Goal: Check status: Check status

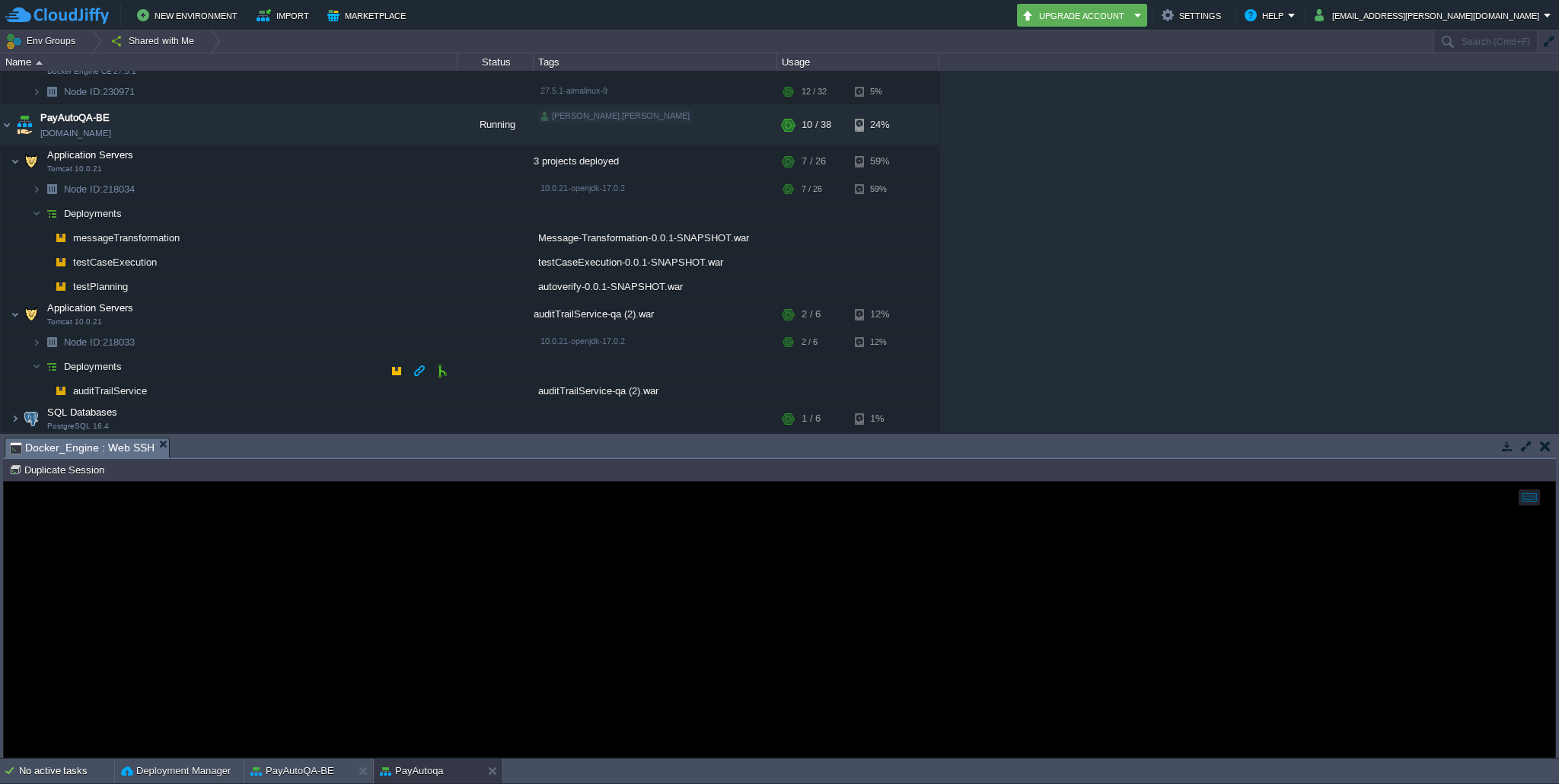
scroll to position [316, 0]
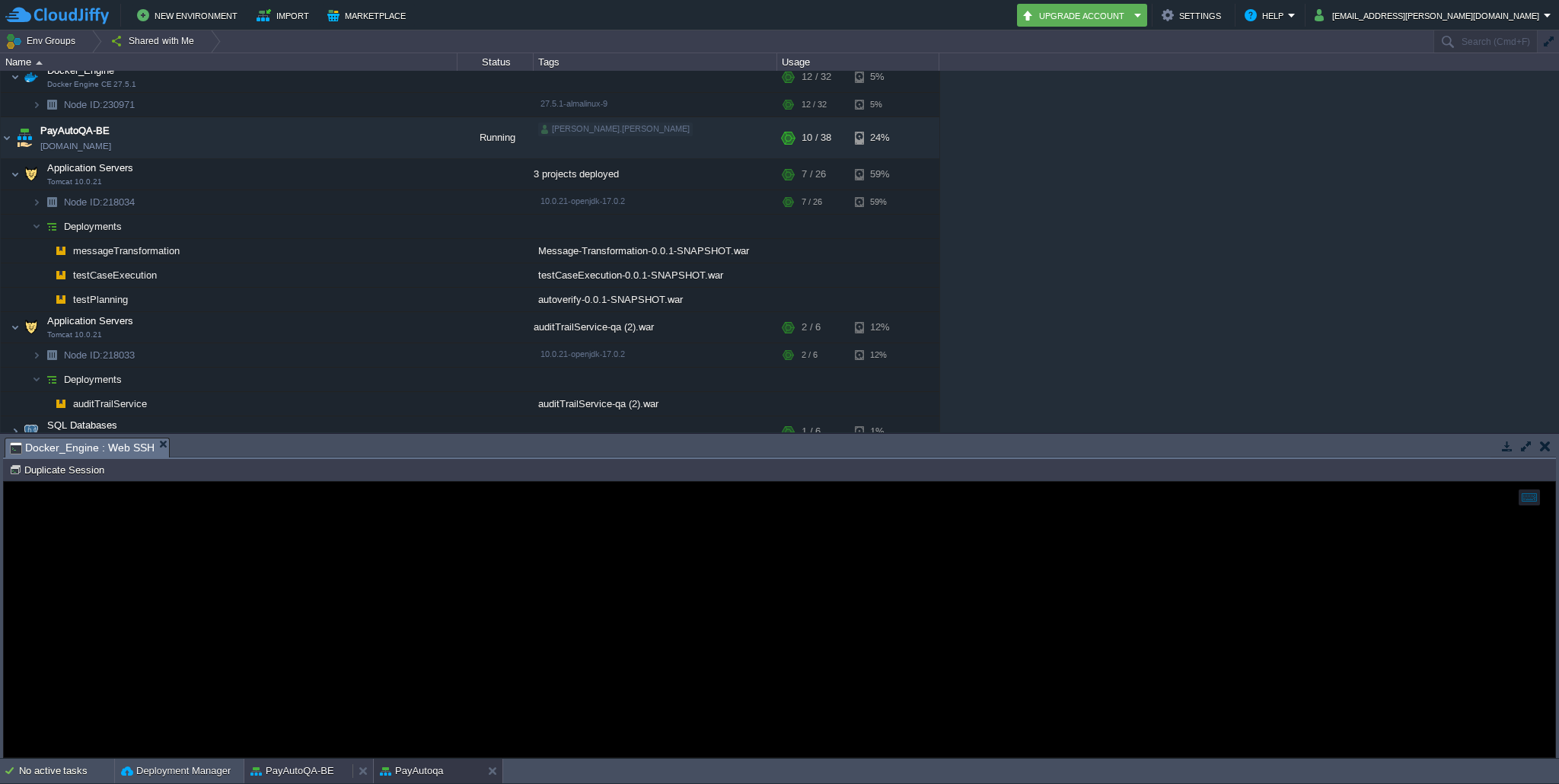
click at [321, 768] on button "PayAutoQA-BE" at bounding box center [292, 771] width 84 height 15
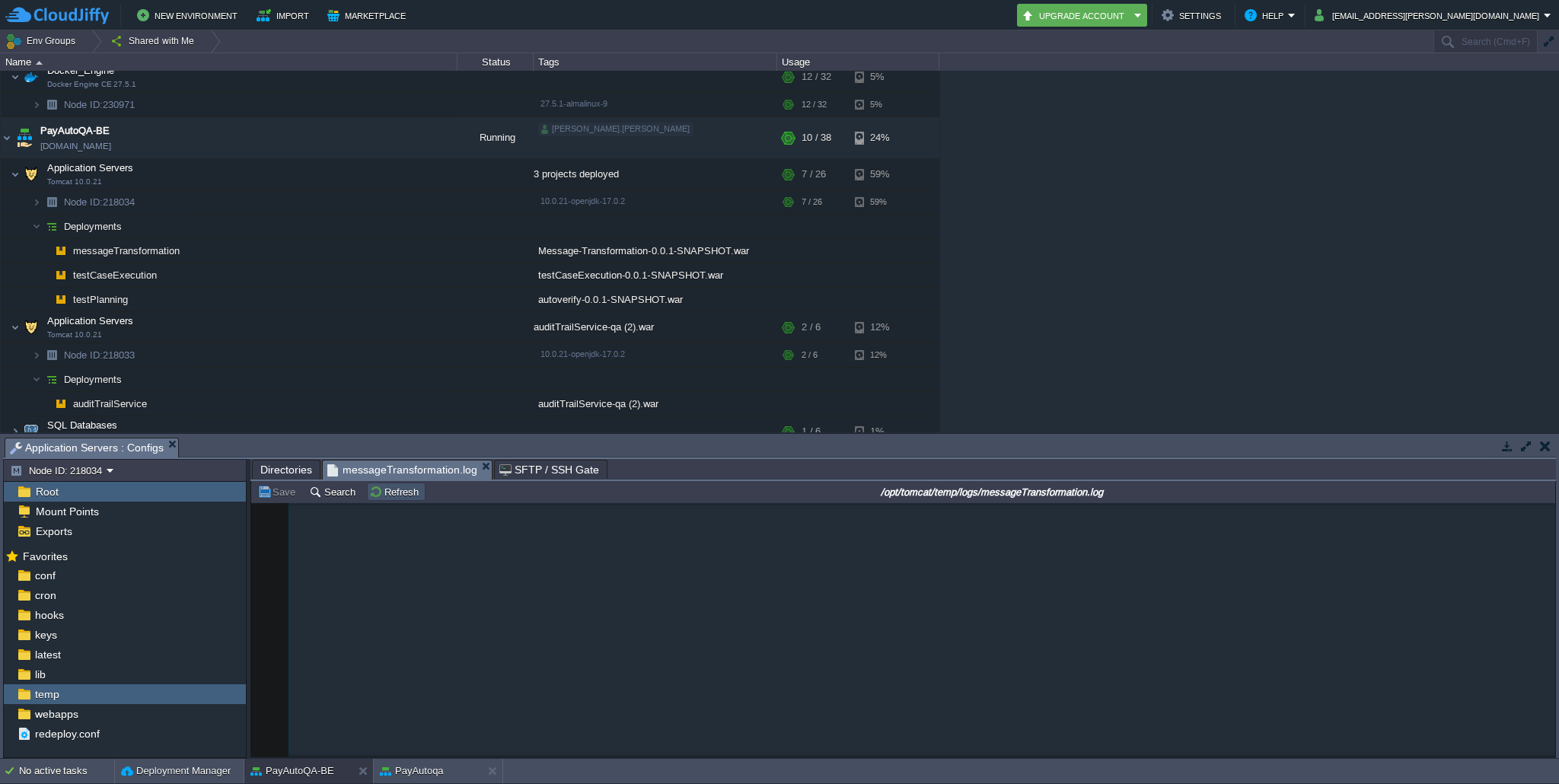
click at [374, 490] on button "Refresh" at bounding box center [396, 492] width 54 height 14
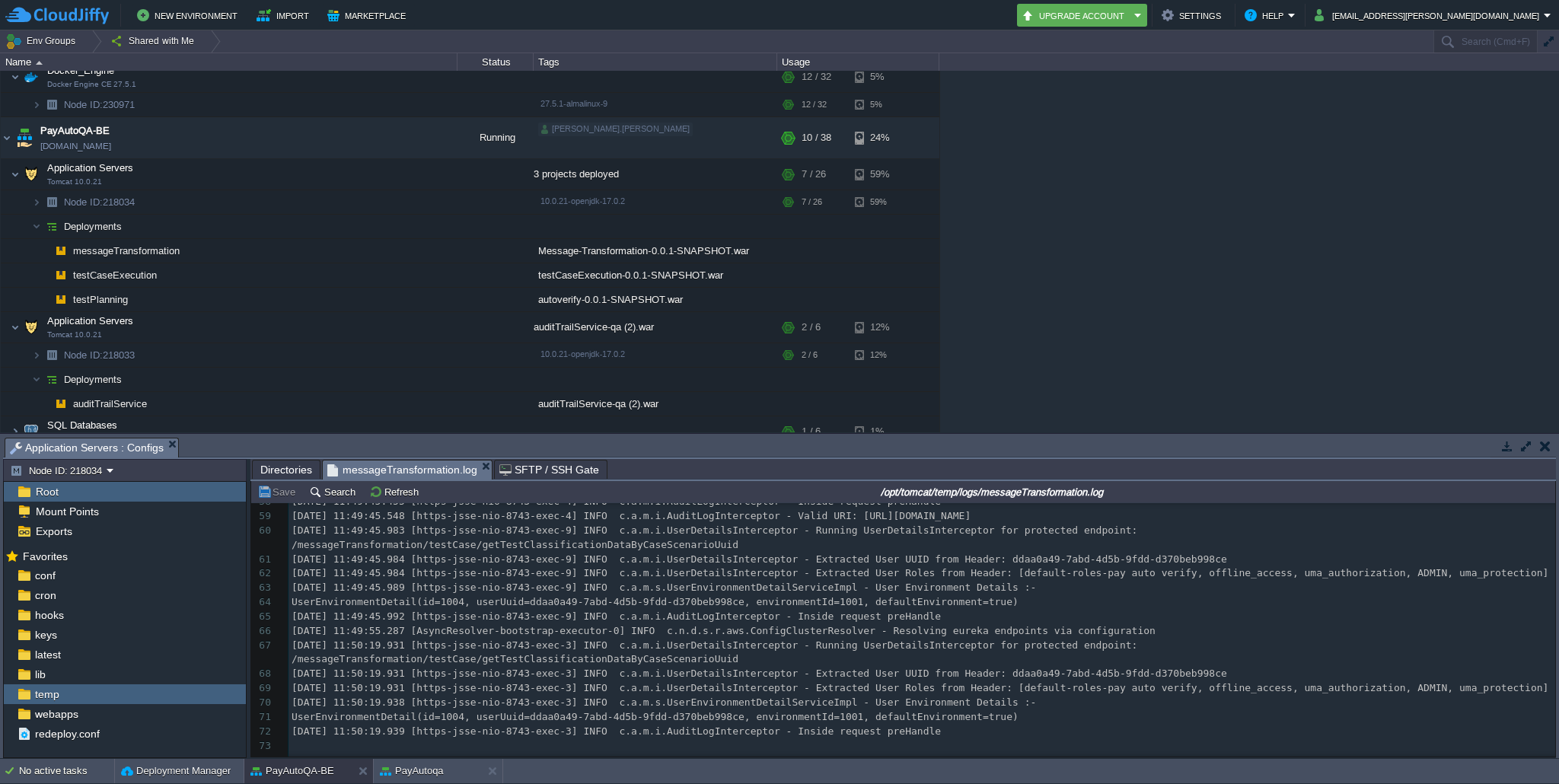
scroll to position [915, 0]
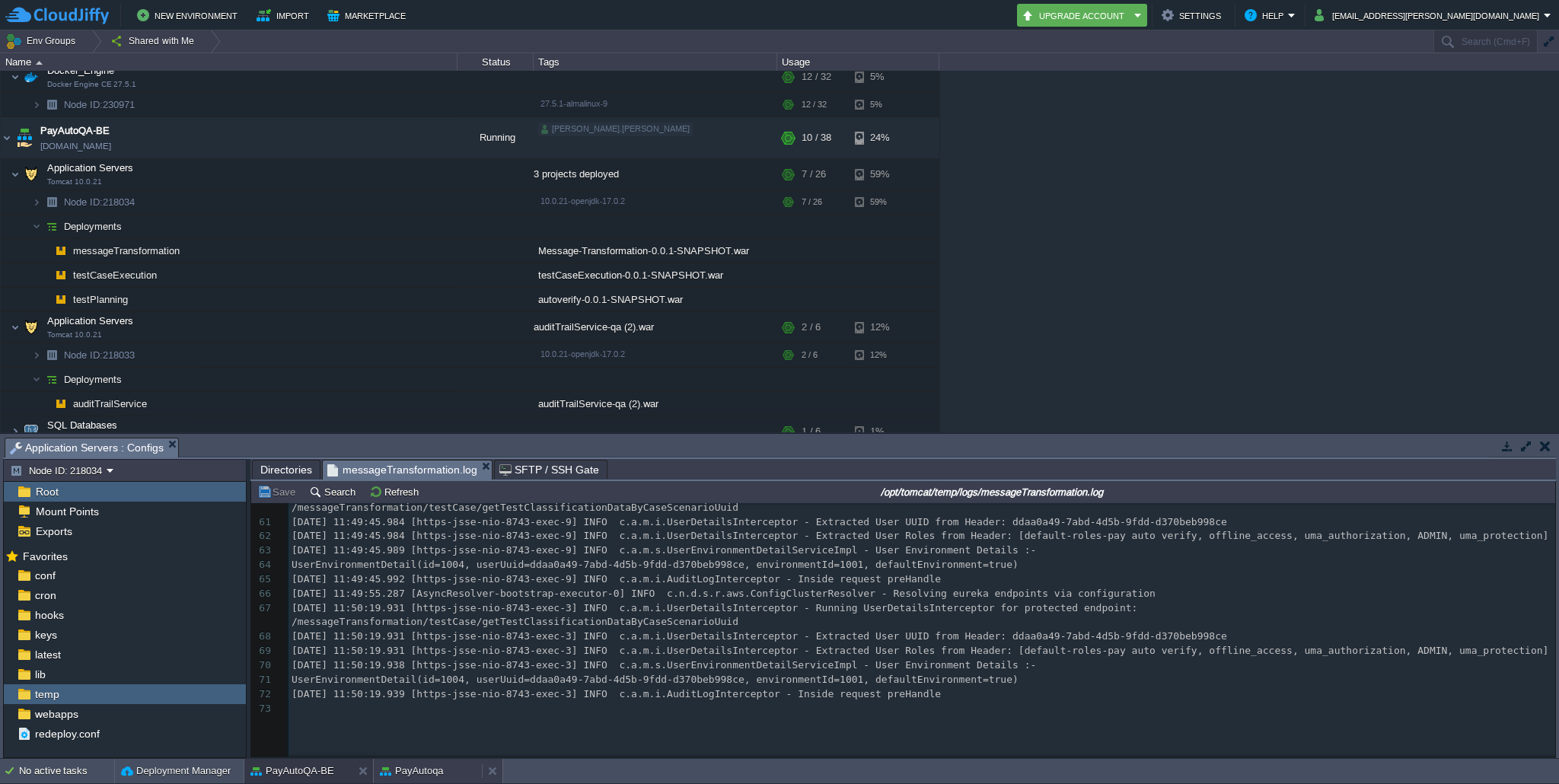
click at [425, 760] on div "PayAutoqa" at bounding box center [428, 771] width 108 height 25
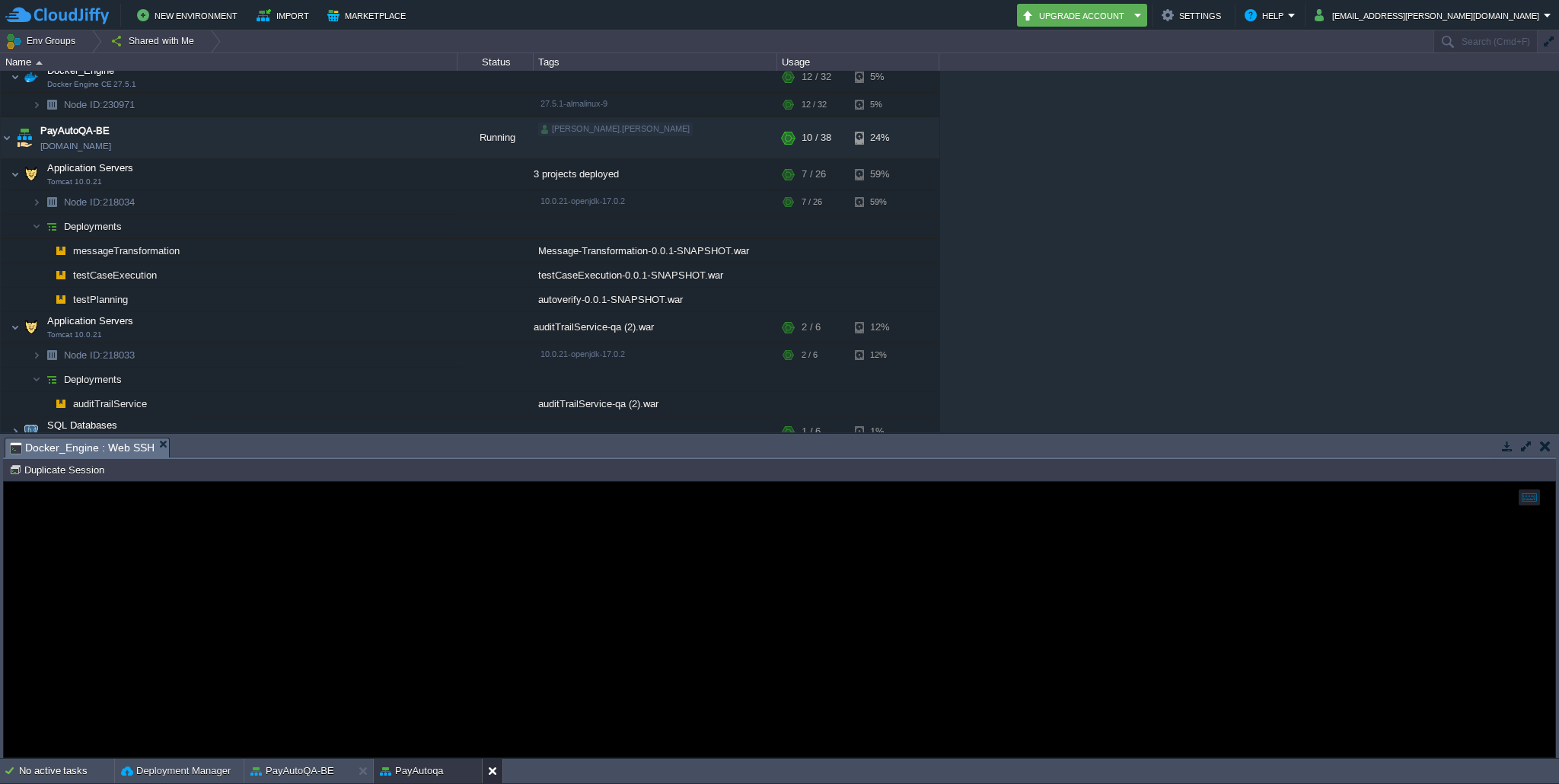
click at [490, 772] on button at bounding box center [496, 771] width 15 height 15
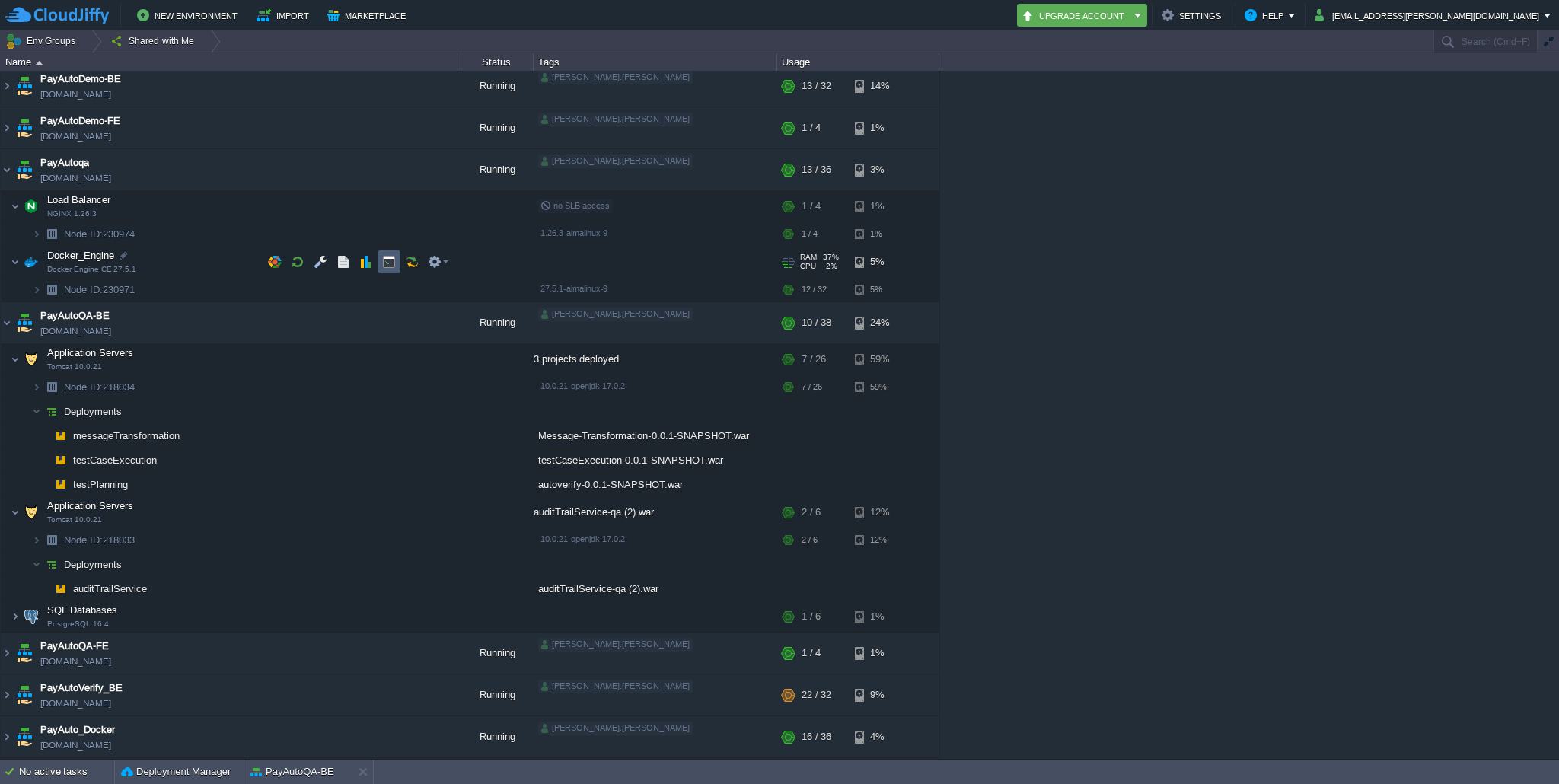
click at [388, 261] on button "button" at bounding box center [389, 262] width 14 height 14
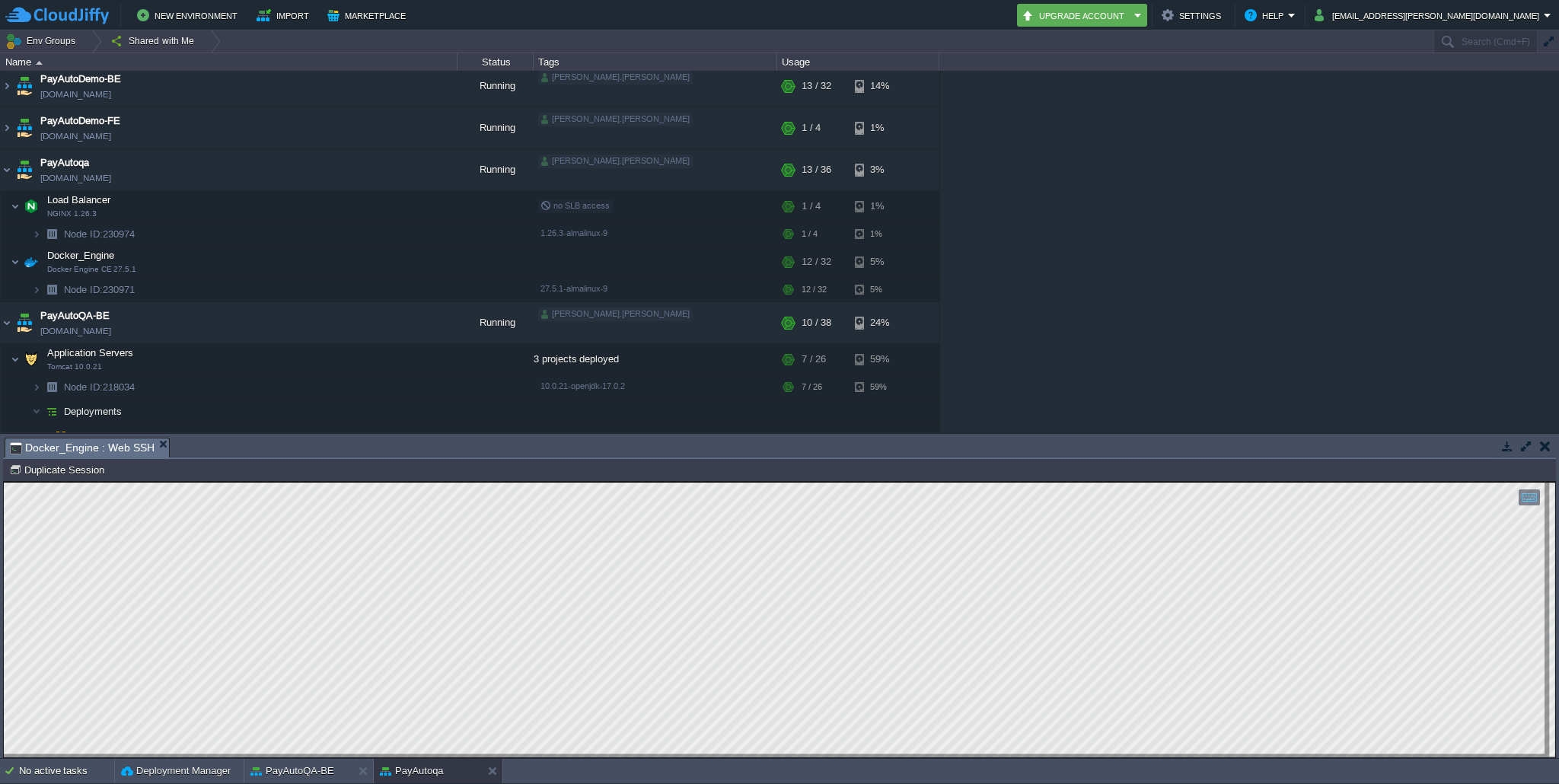
scroll to position [0, 0]
click at [298, 775] on button "PayAutoQA-BE" at bounding box center [292, 771] width 84 height 15
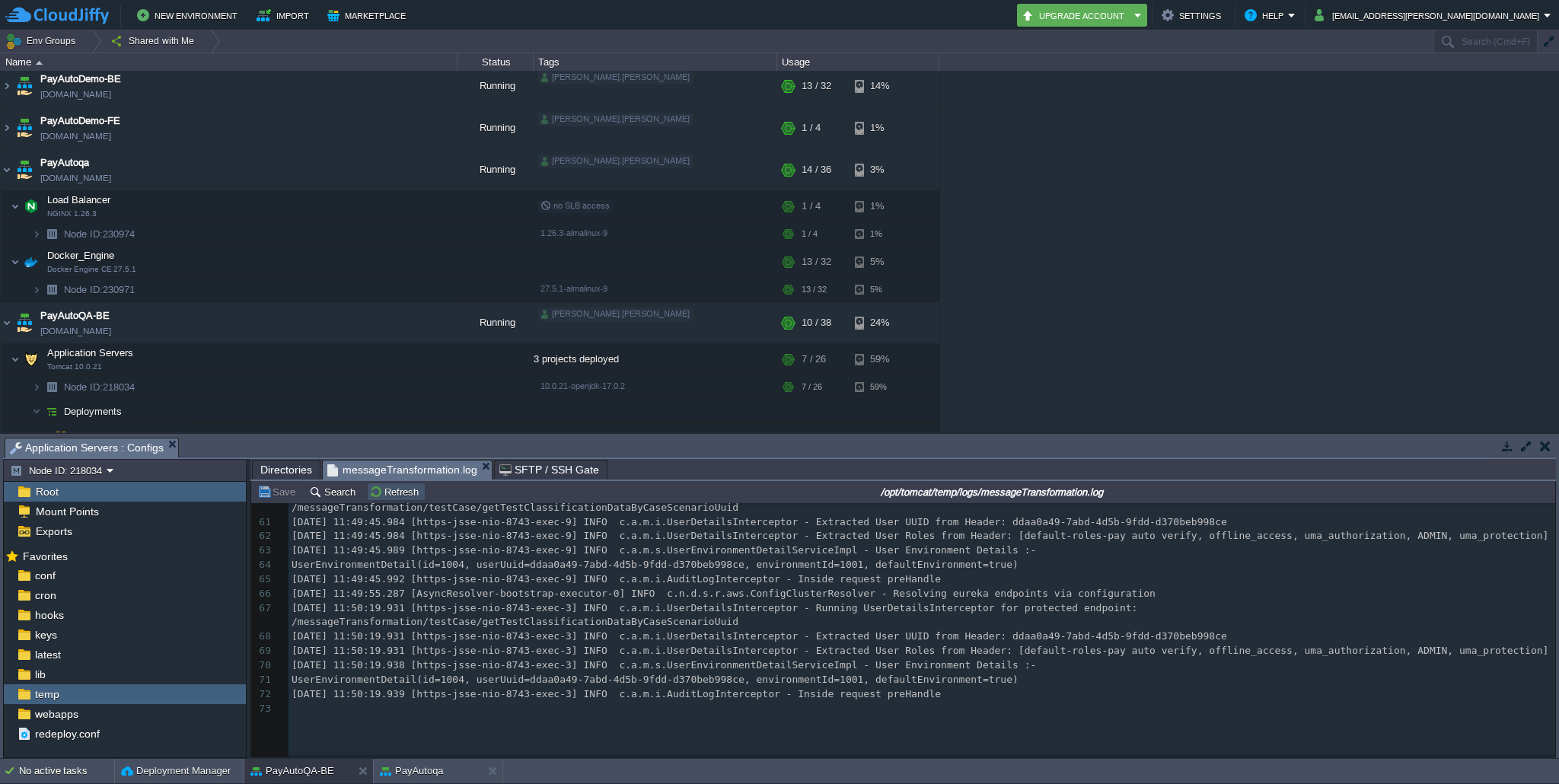
click at [381, 494] on button "Refresh" at bounding box center [396, 492] width 54 height 14
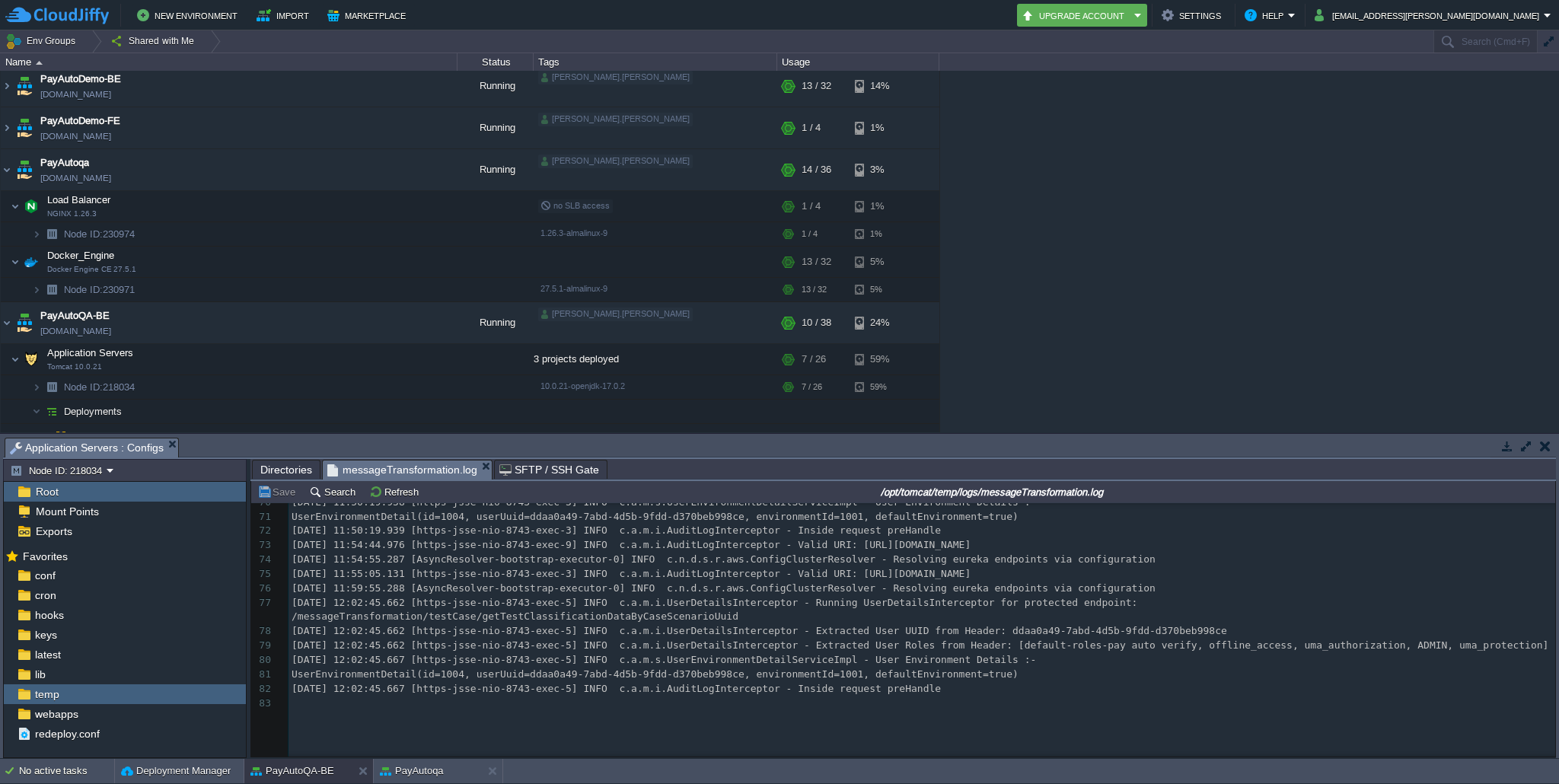
scroll to position [1087, 0]
click at [704, 646] on div "83 [DATE] 11:44:55.930 [main] INFO c.a.m.ServletInitializer - Started ServletIn…" at bounding box center [922, 516] width 1267 height 402
type textarea "getTestClassificationDataByCaseScenarioUuid"
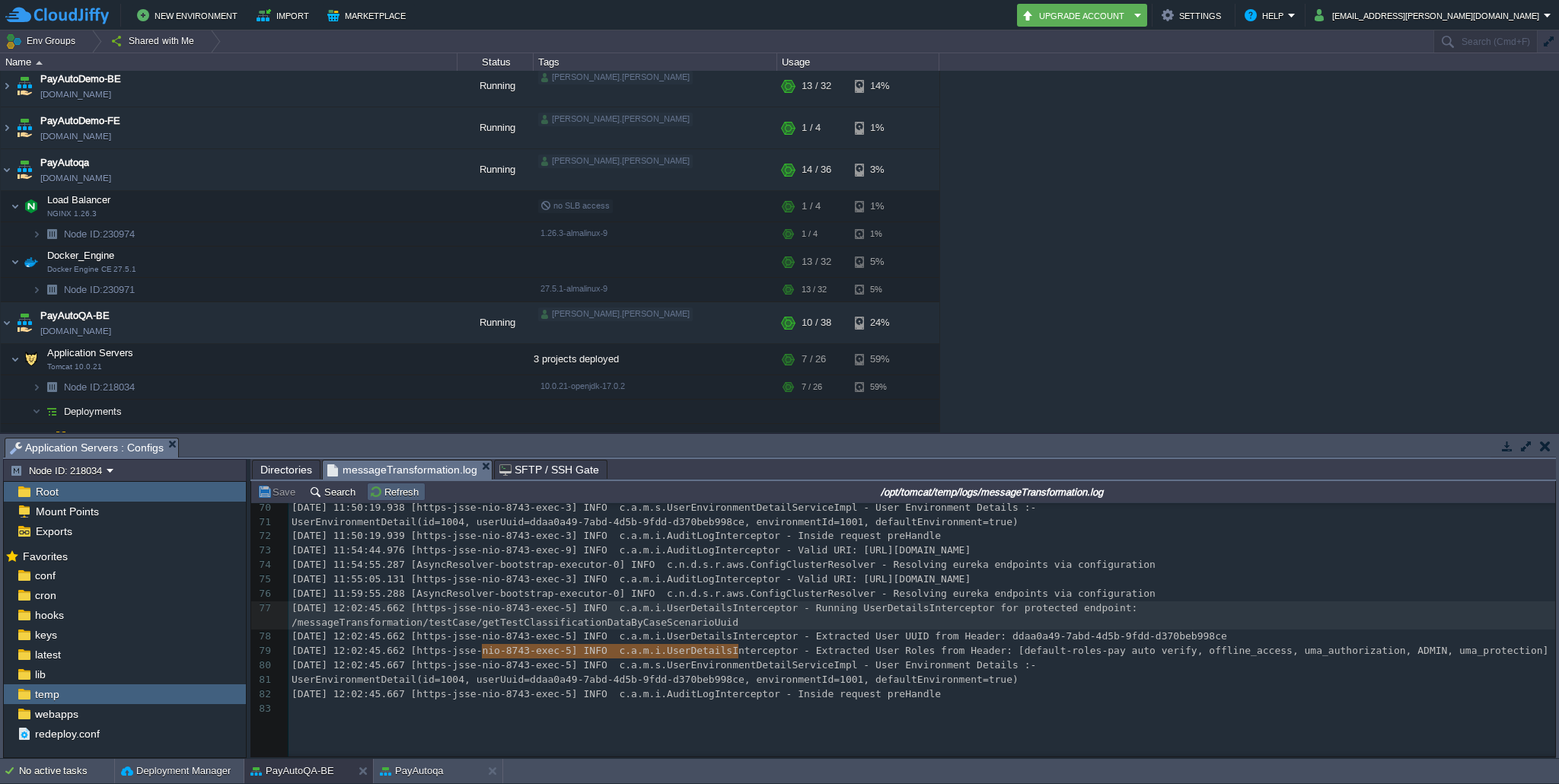
click at [381, 497] on button "Refresh" at bounding box center [396, 492] width 54 height 14
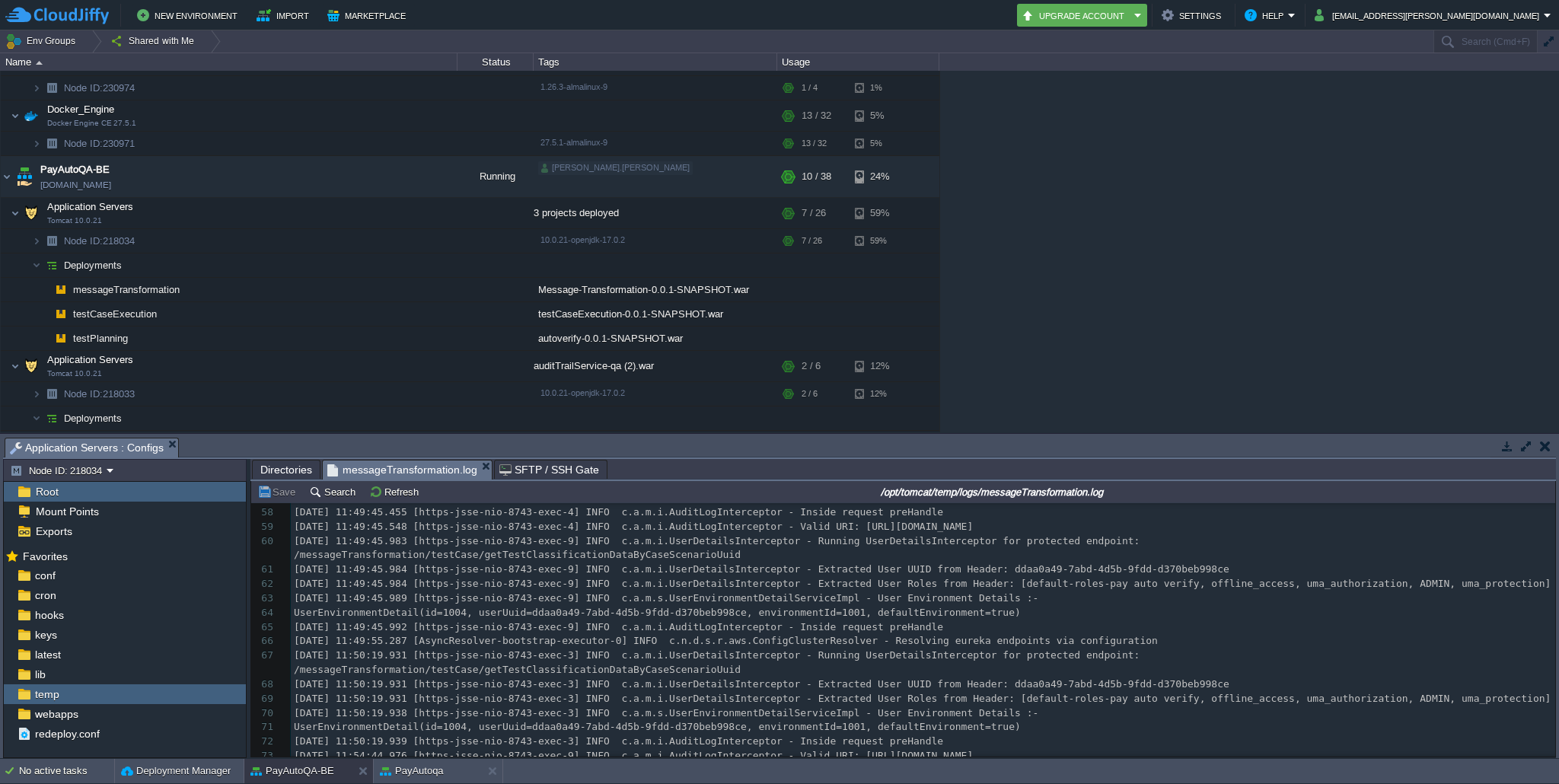
scroll to position [1675, 0]
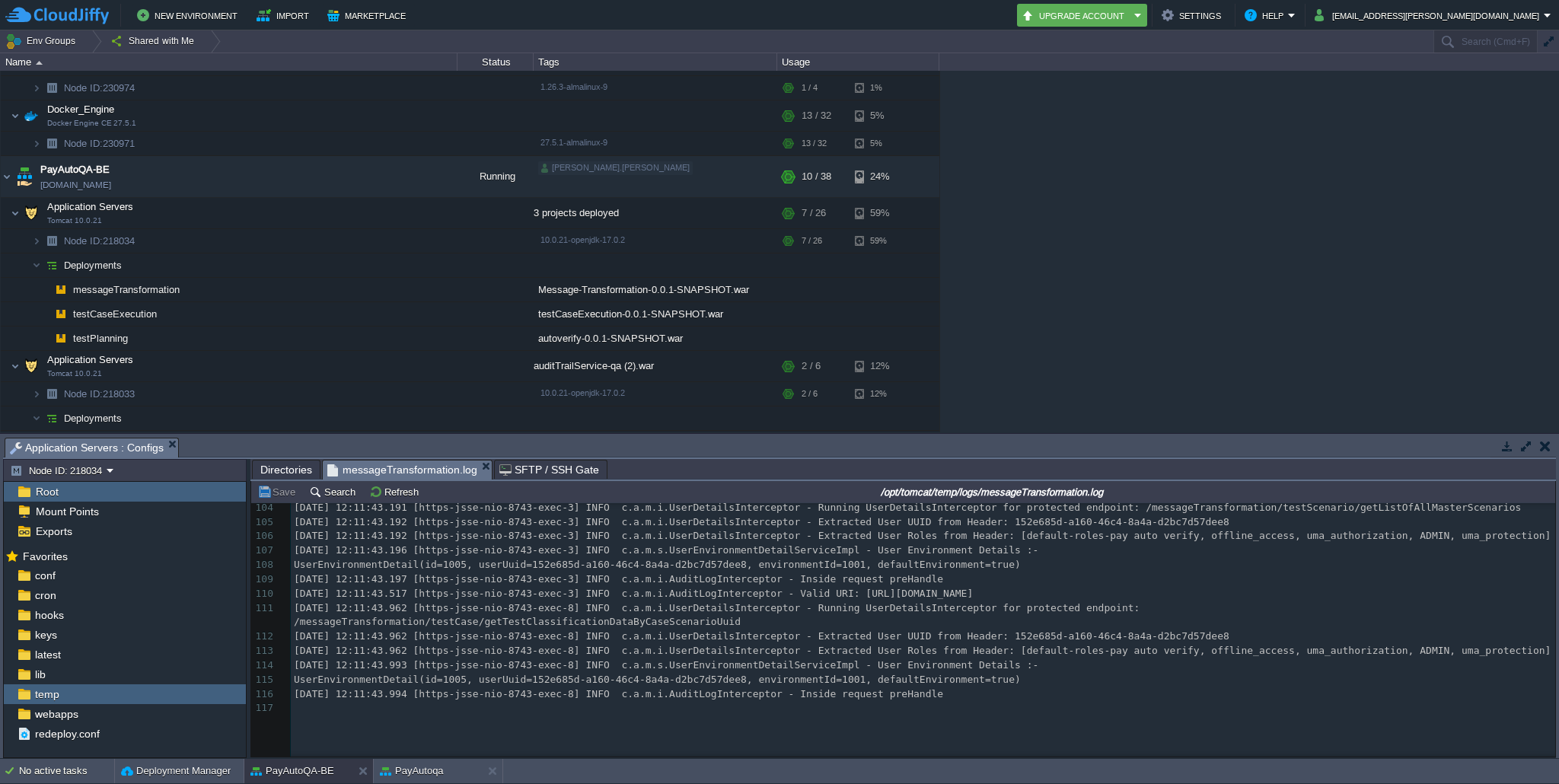
type textarea "​"
click at [404, 769] on button "PayAutoqa" at bounding box center [411, 771] width 64 height 15
